Goal: Task Accomplishment & Management: Use online tool/utility

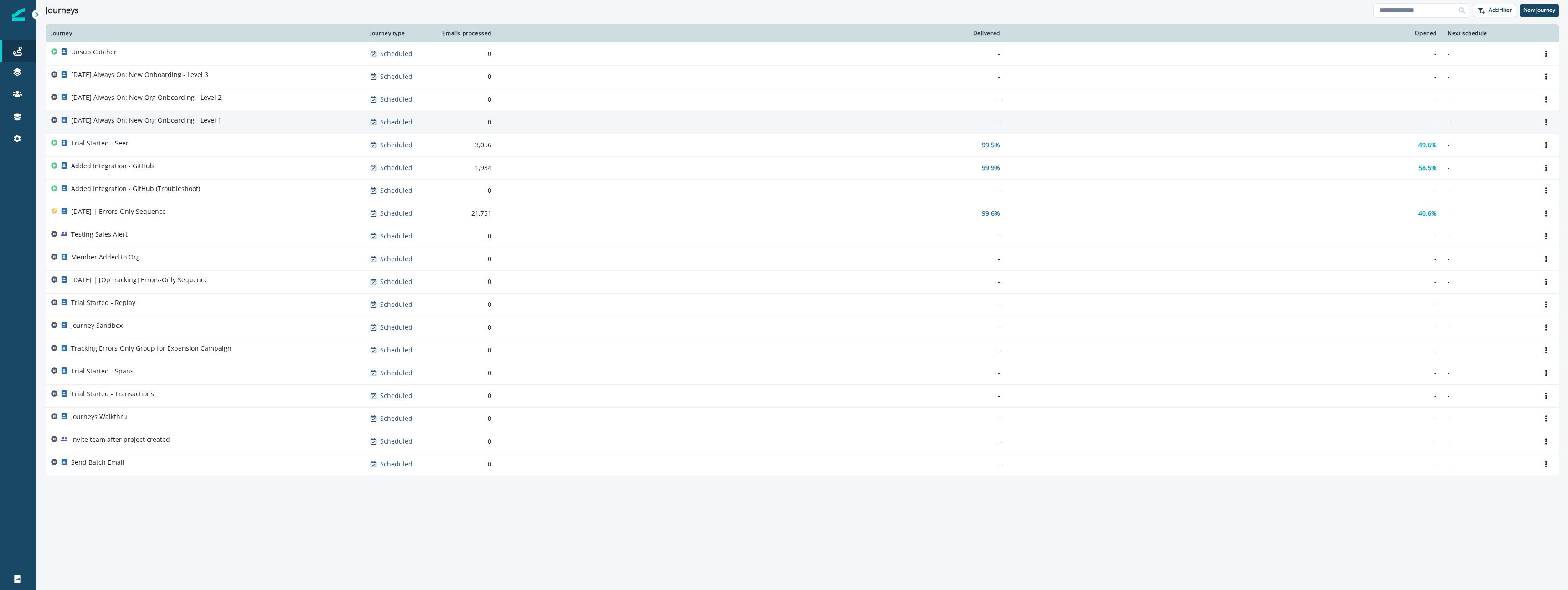
click at [168, 119] on p "[DATE] Always On: New Org Onboarding - Level 1" at bounding box center [147, 121] width 150 height 9
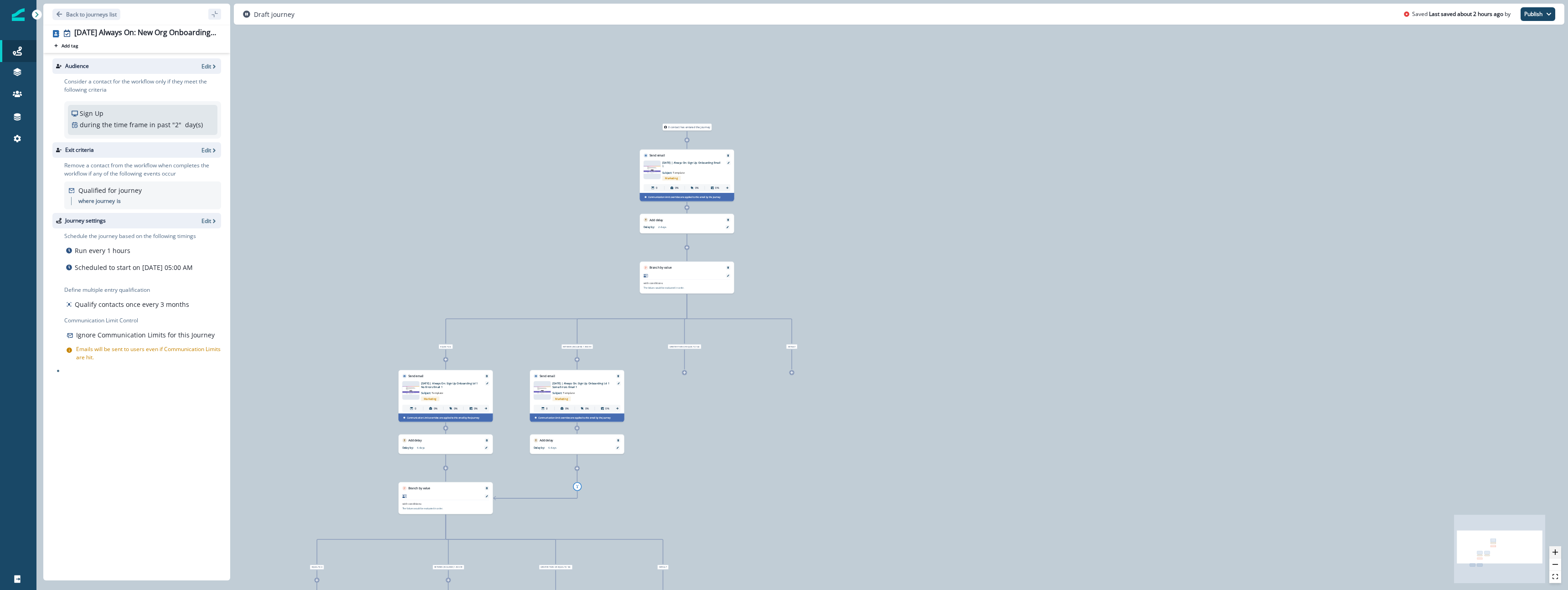
click at [1558, 553] on button "zoom in" at bounding box center [1555, 552] width 12 height 12
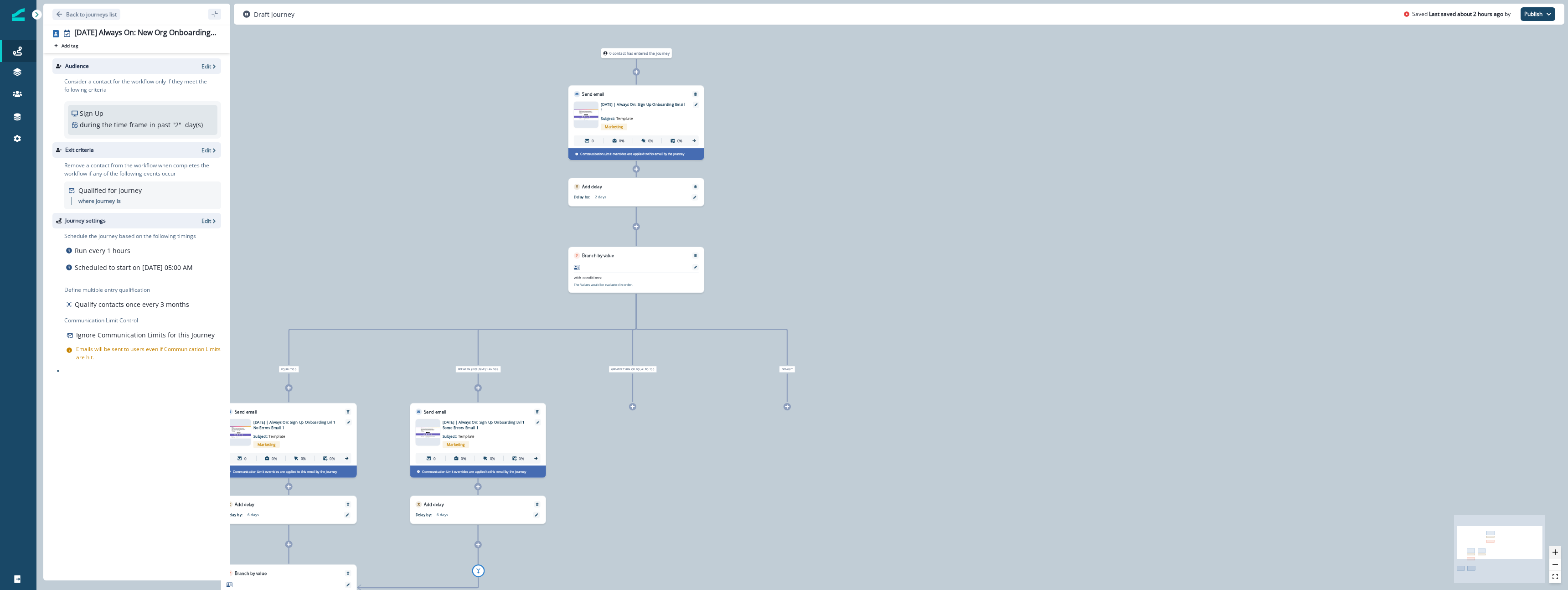
click at [1558, 553] on button "zoom in" at bounding box center [1555, 552] width 12 height 12
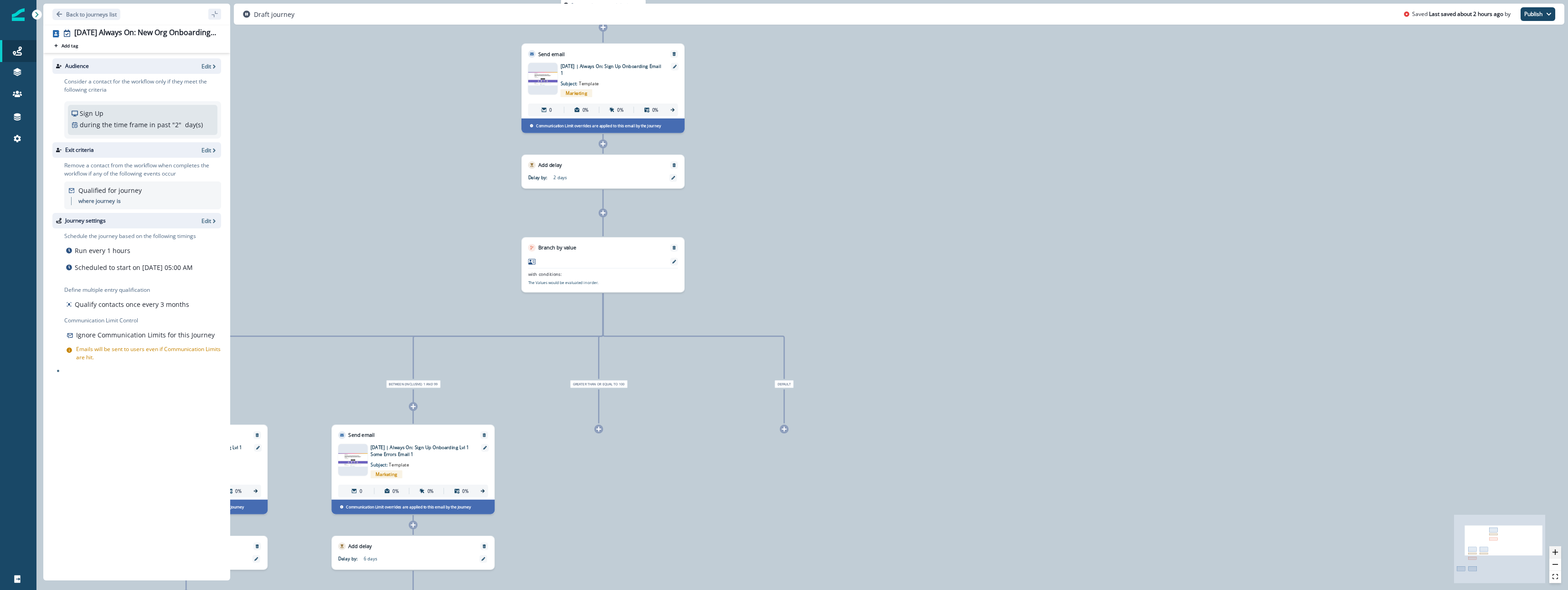
click at [1558, 553] on button "zoom in" at bounding box center [1555, 552] width 12 height 12
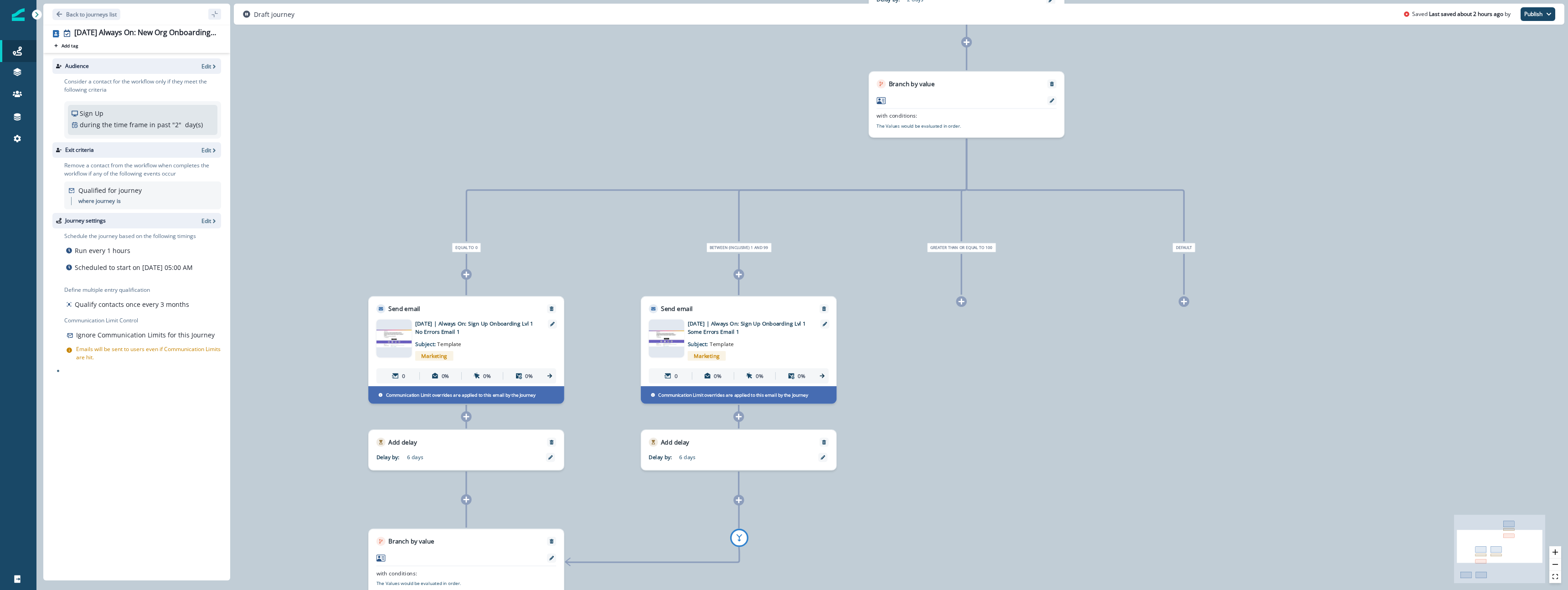
click at [461, 352] on div "Marketing" at bounding box center [477, 356] width 125 height 15
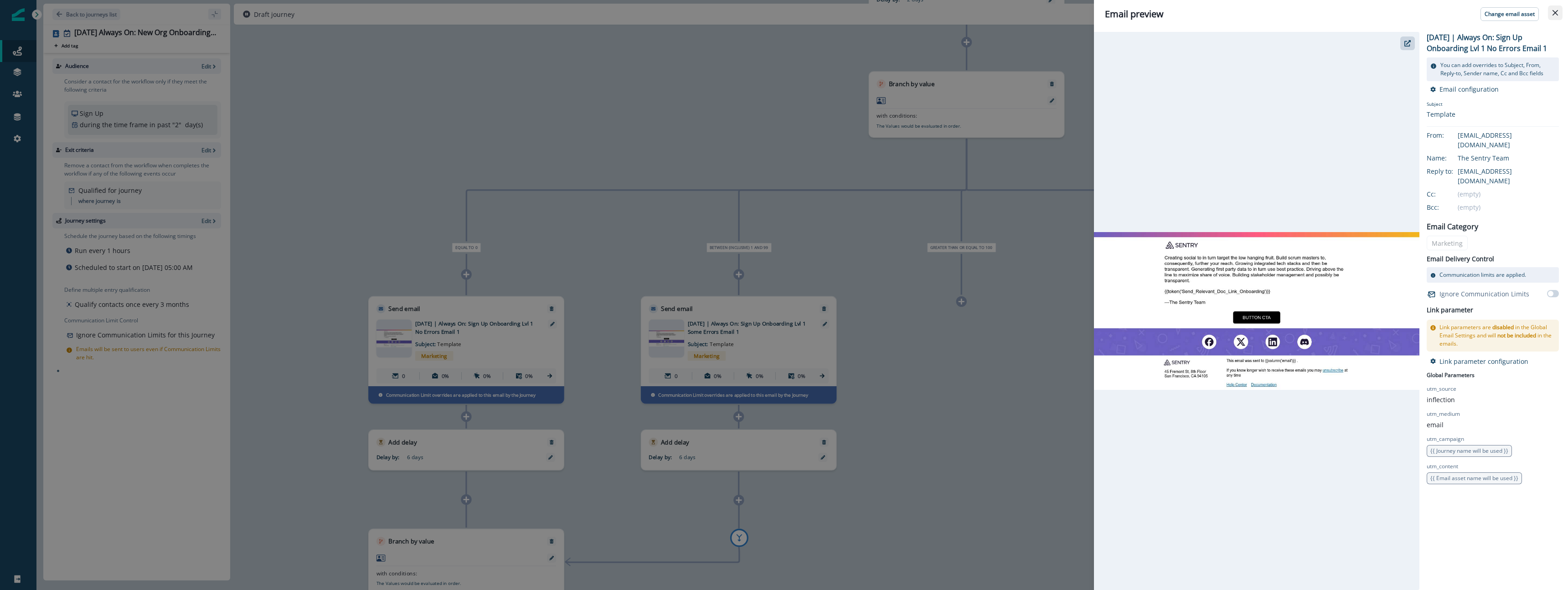
click at [1555, 12] on icon "Close" at bounding box center [1555, 13] width 6 height 6
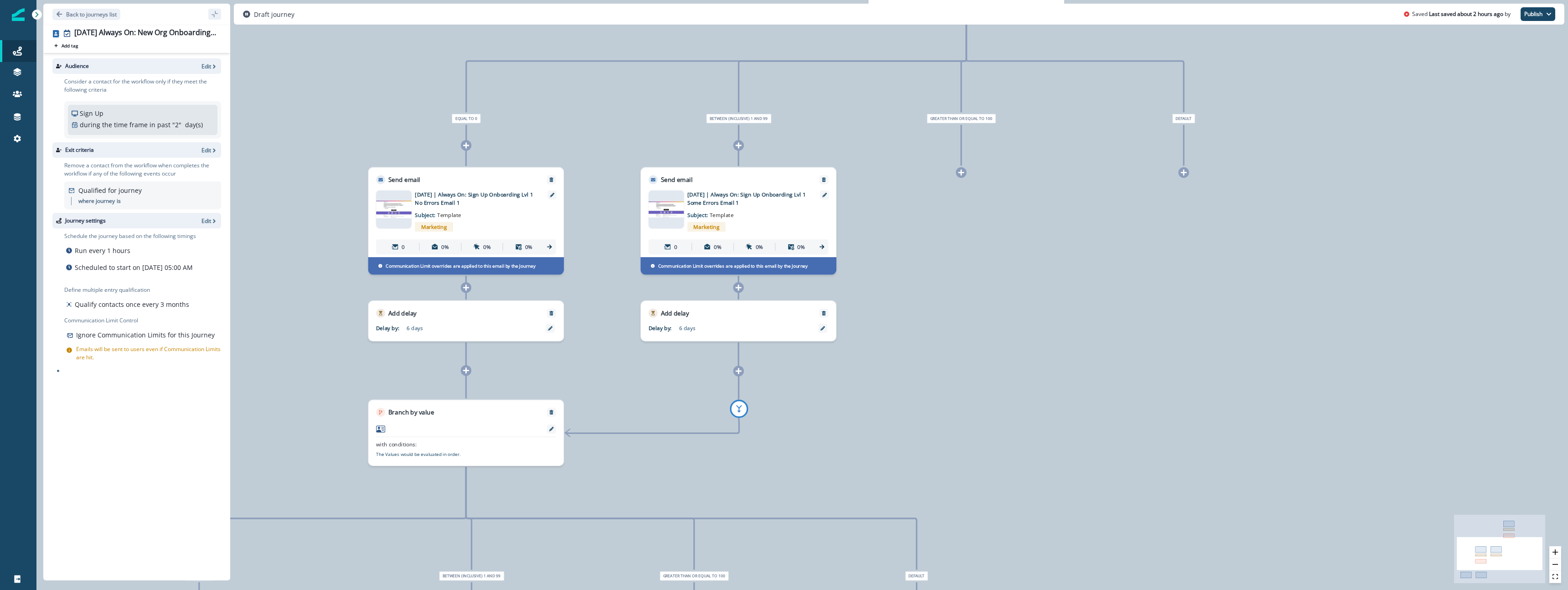
click at [98, 198] on p "where journey" at bounding box center [96, 201] width 36 height 8
click at [208, 151] on p "Edit" at bounding box center [206, 151] width 10 height 8
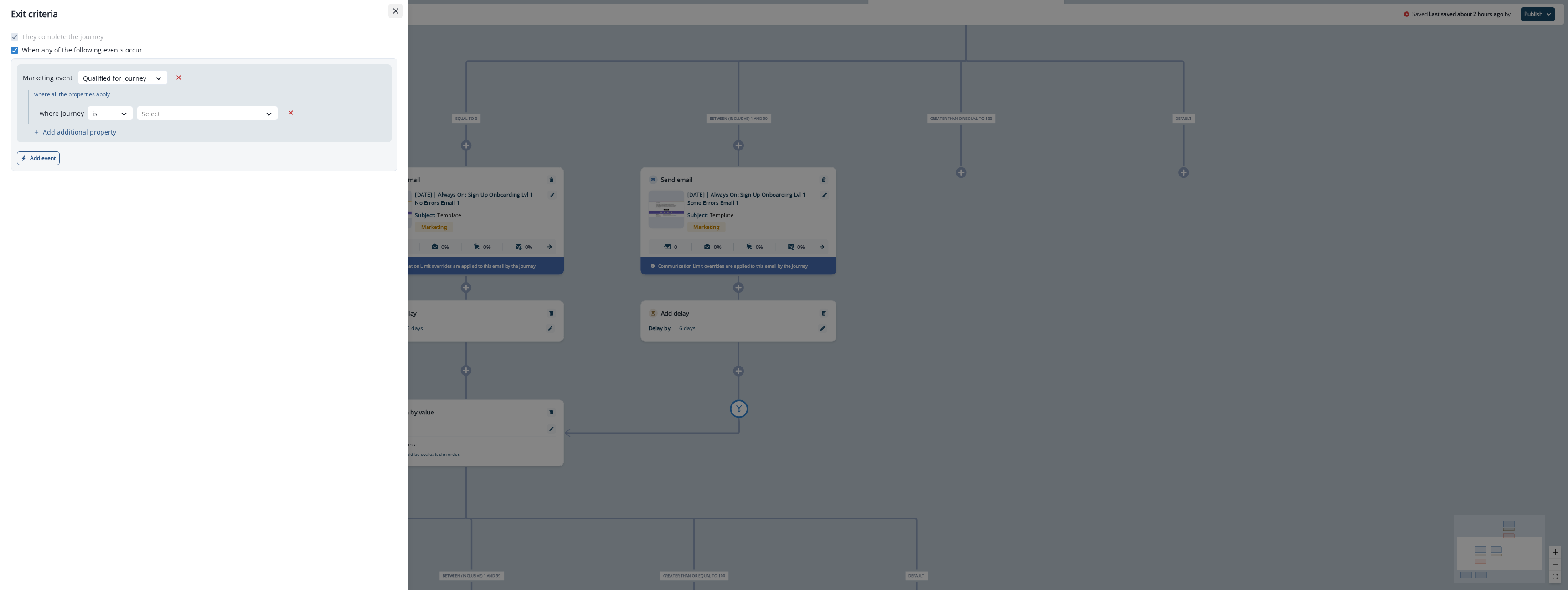
click at [393, 9] on icon "Close" at bounding box center [395, 11] width 6 height 6
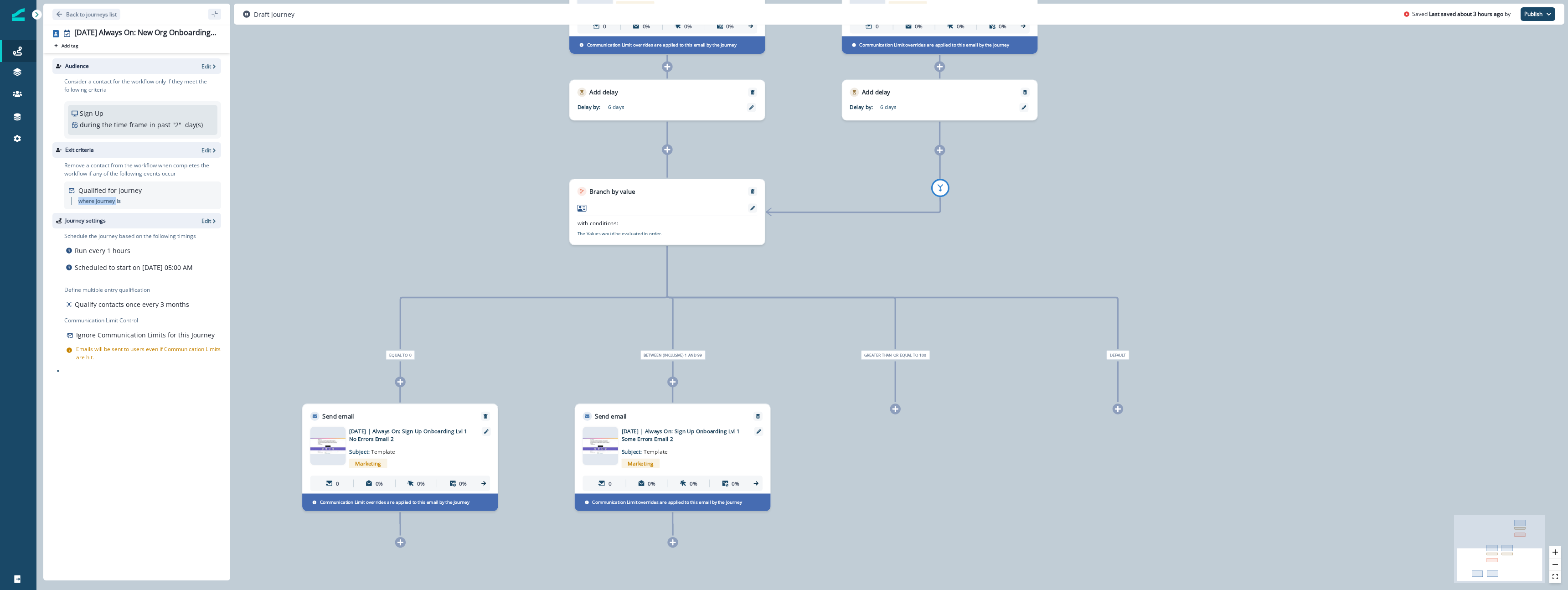
click at [611, 218] on div "with conditions: The Values would be evaluated in order." at bounding box center [667, 220] width 195 height 49
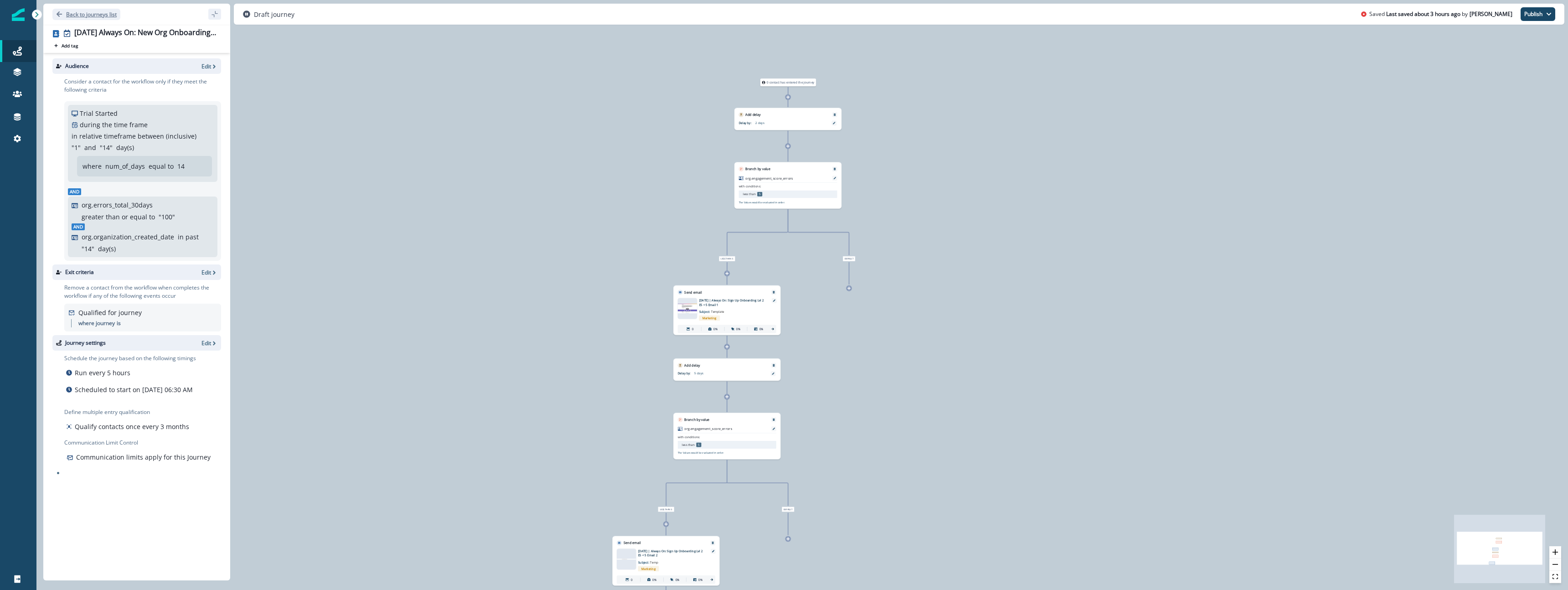
click at [88, 15] on p "Back to journeys list" at bounding box center [91, 14] width 50 height 8
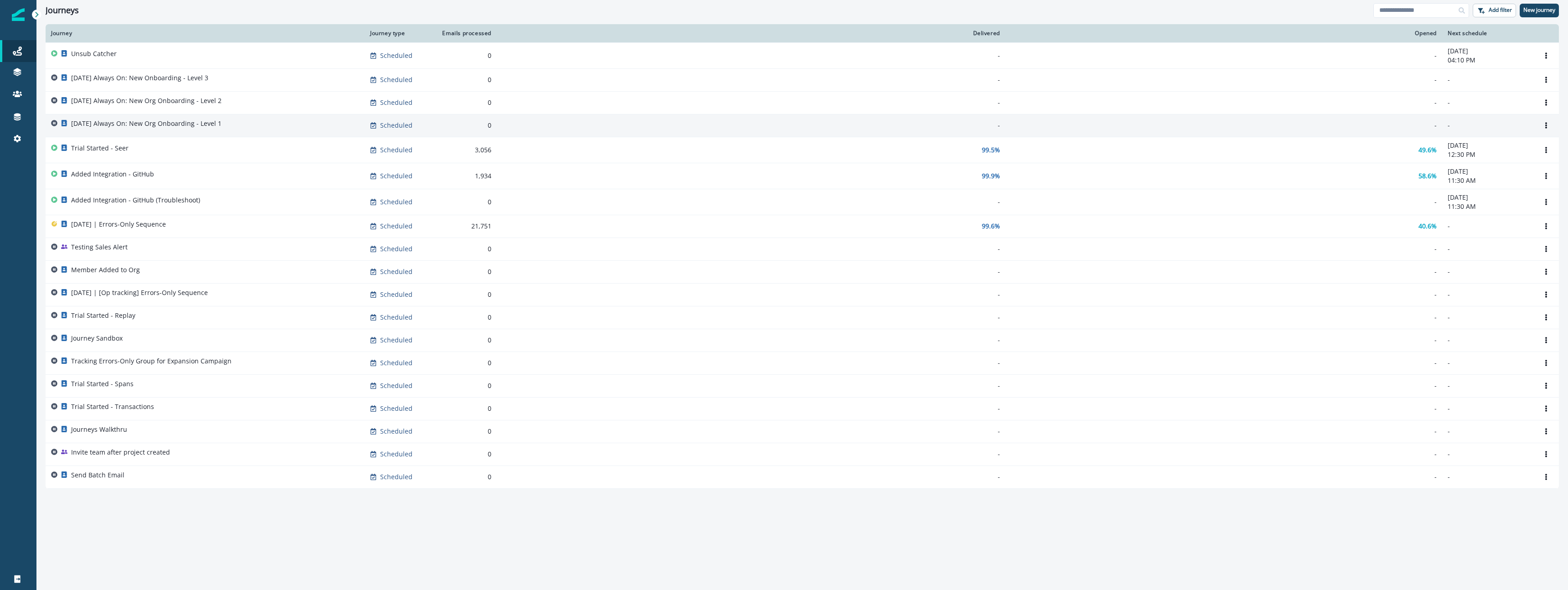
click at [209, 123] on p "2025-08-25 Always On: New Org Onboarding - Level 1" at bounding box center [147, 124] width 150 height 9
